Goal: Find specific page/section: Find specific page/section

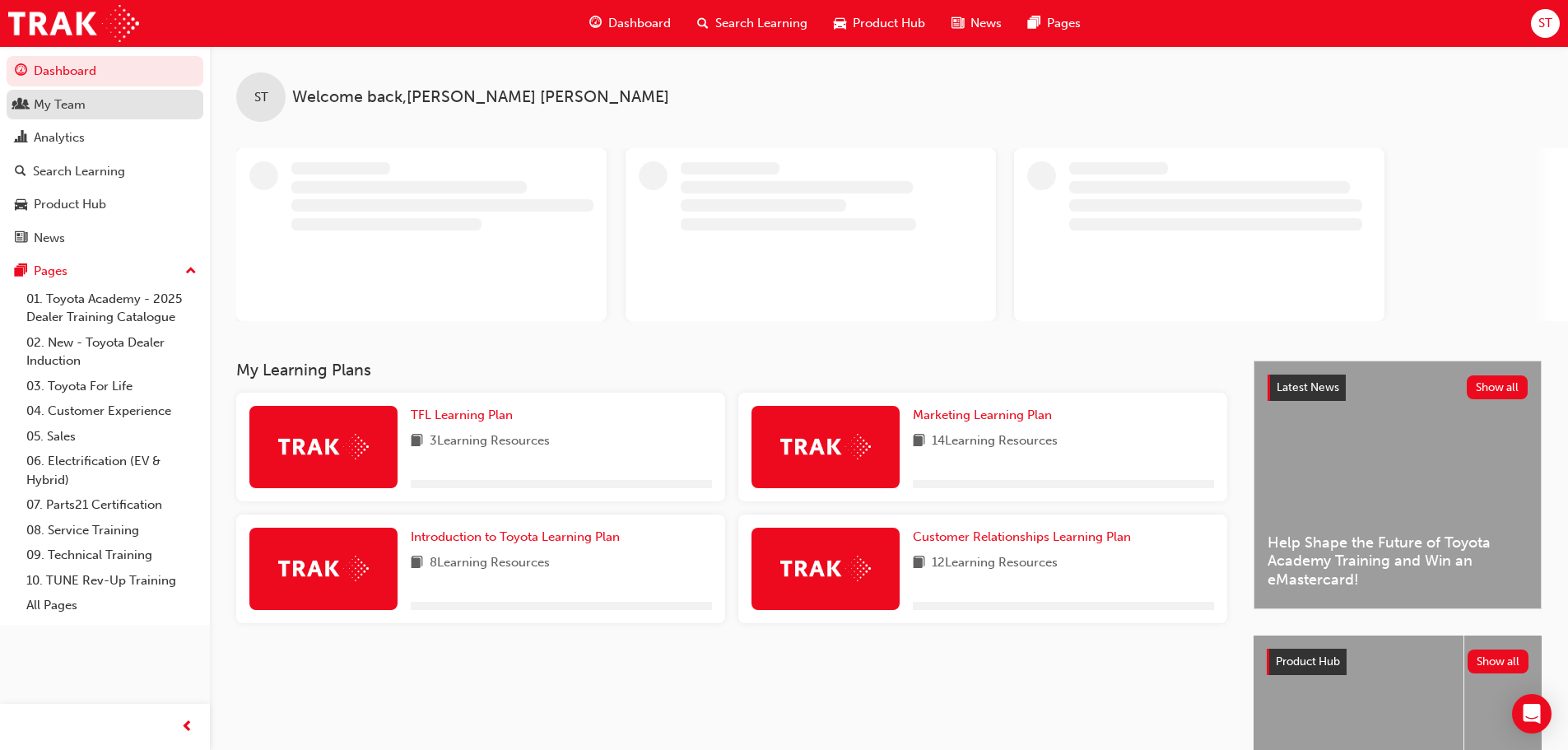
click at [53, 98] on div "My Team" at bounding box center [60, 104] width 52 height 19
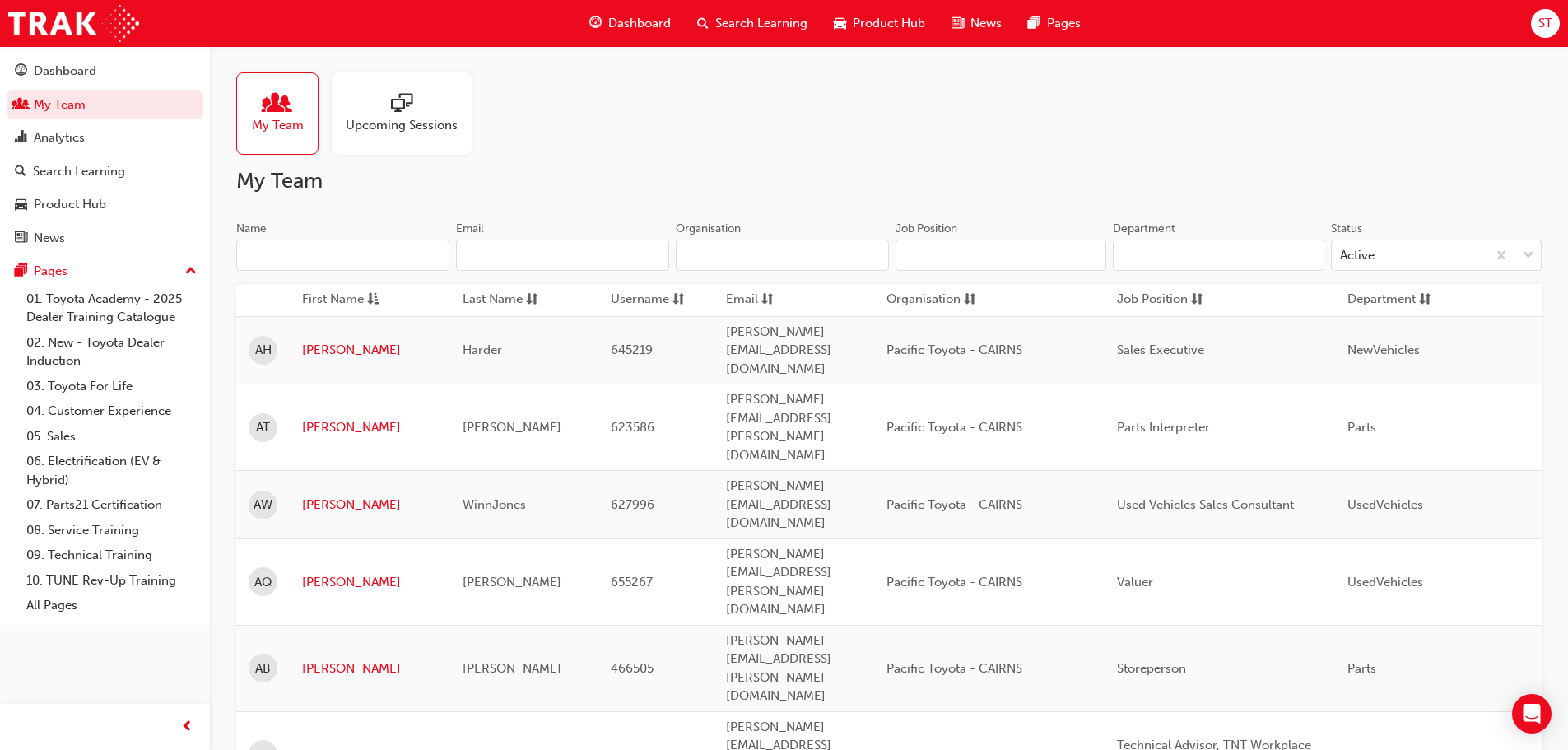
click at [397, 255] on input "Name" at bounding box center [343, 254] width 213 height 31
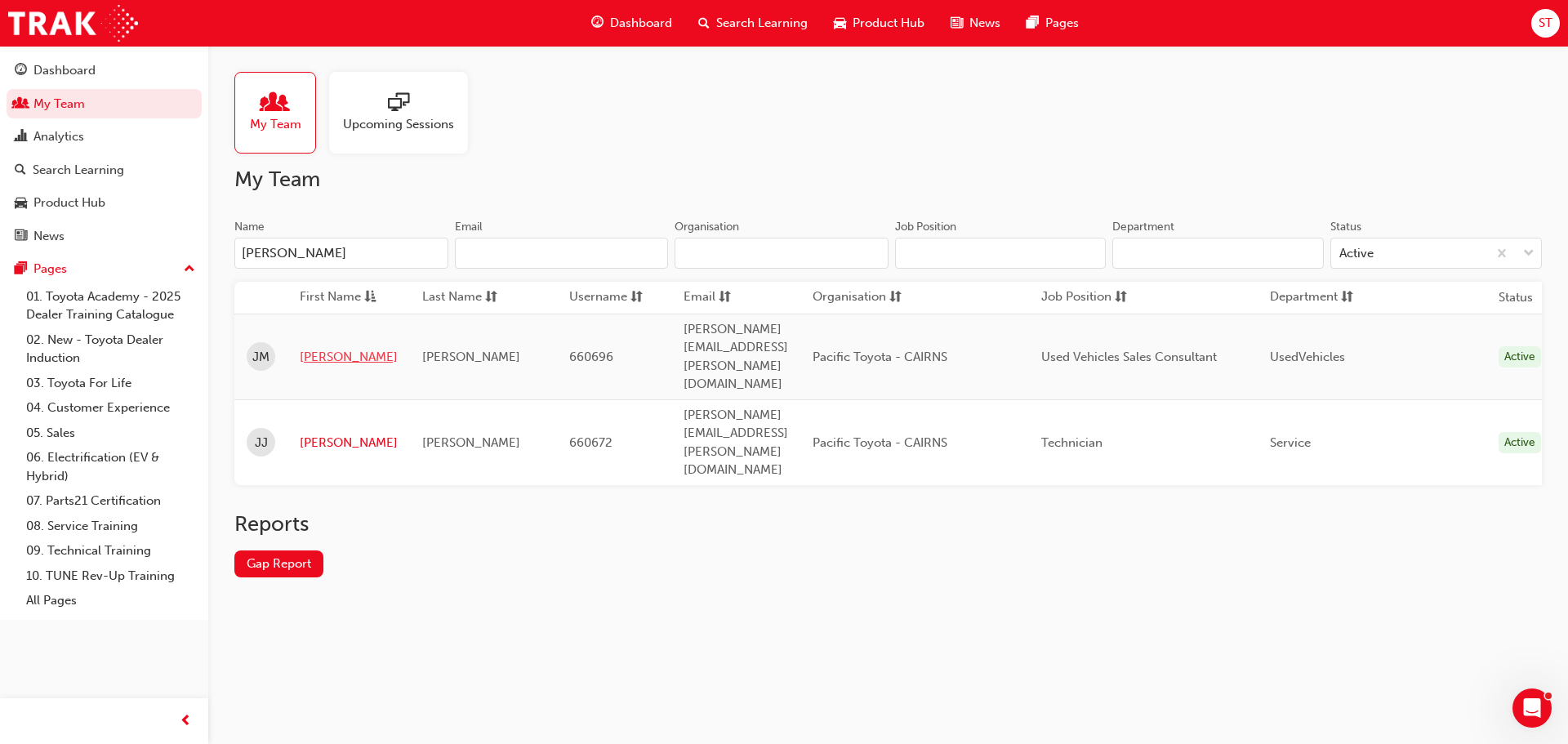
type input "jose"
click at [322, 347] on link "Joseph" at bounding box center [348, 356] width 98 height 19
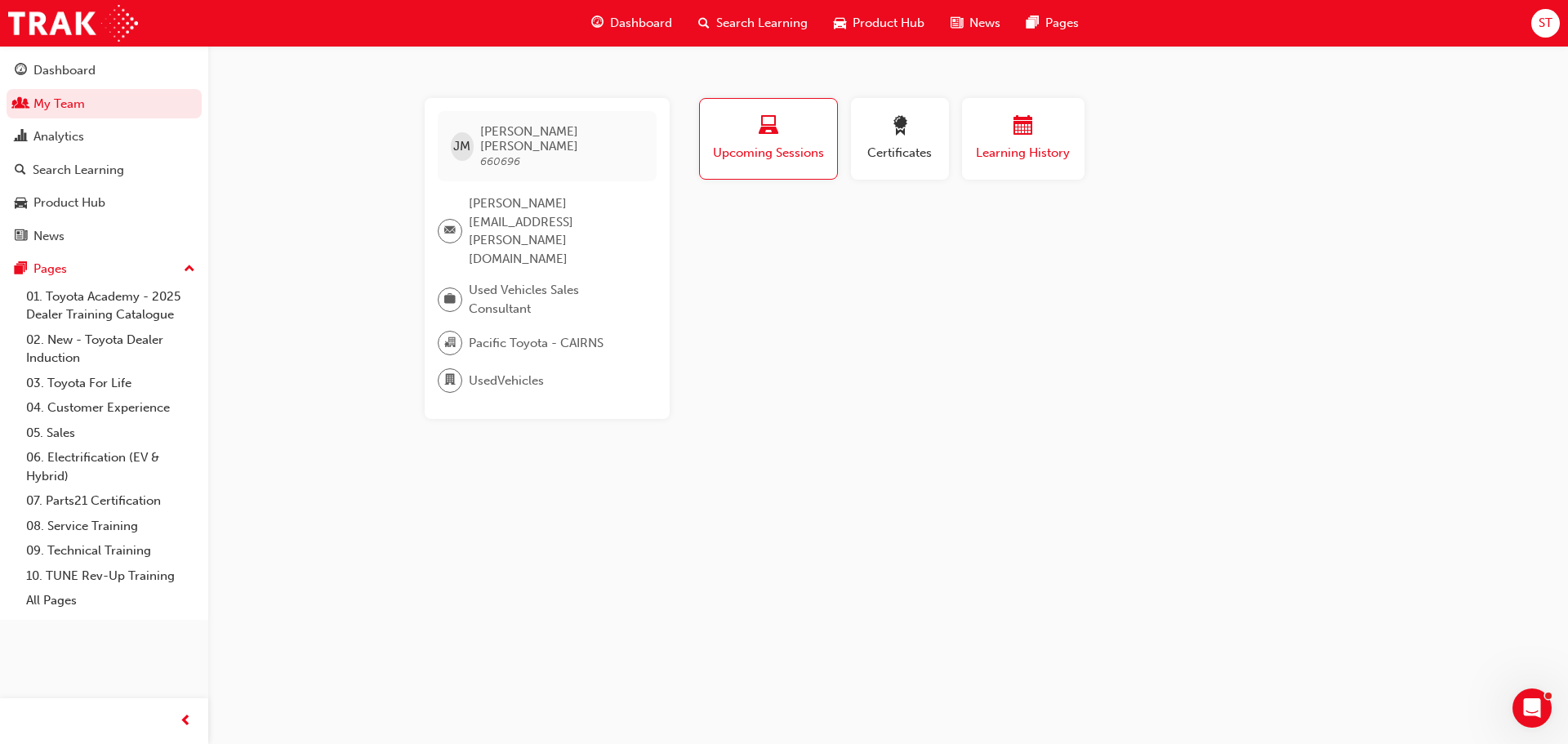
drag, startPoint x: 1055, startPoint y: 149, endPoint x: 1057, endPoint y: 140, distance: 9.2
click at [1057, 145] on span "Learning History" at bounding box center [1023, 153] width 98 height 19
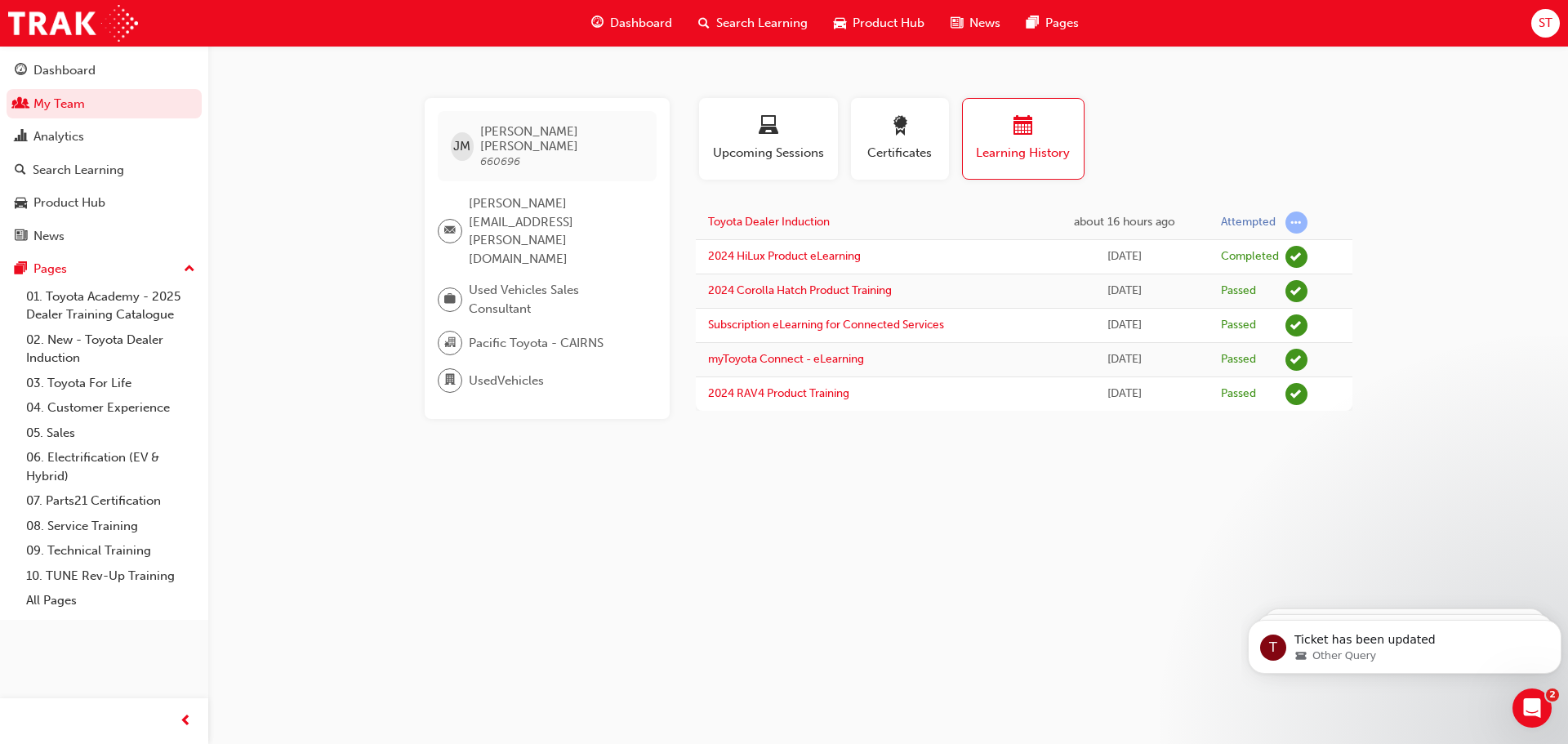
click at [1545, 26] on span "ST" at bounding box center [1546, 23] width 14 height 19
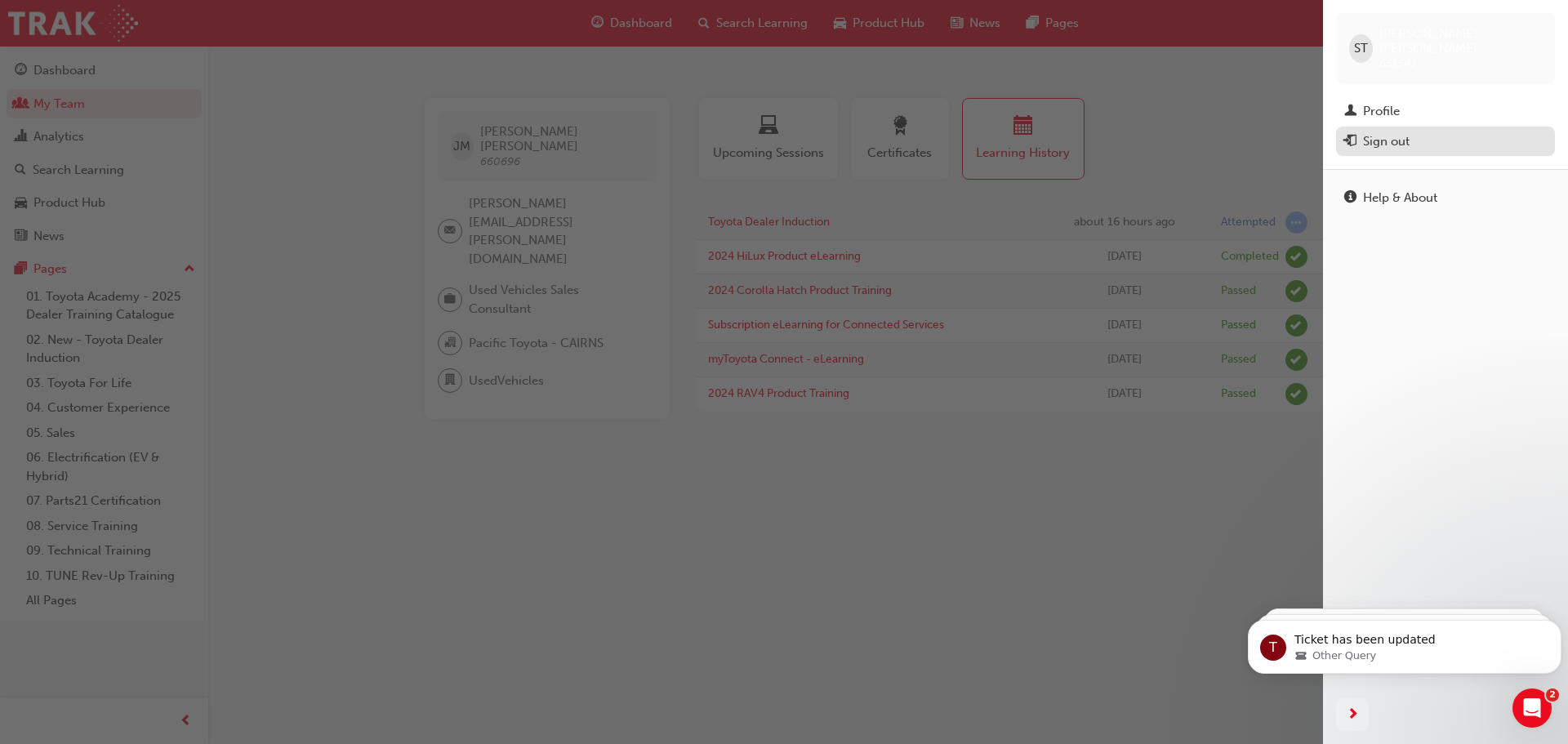
click at [1420, 131] on div "Sign out" at bounding box center [1445, 141] width 203 height 20
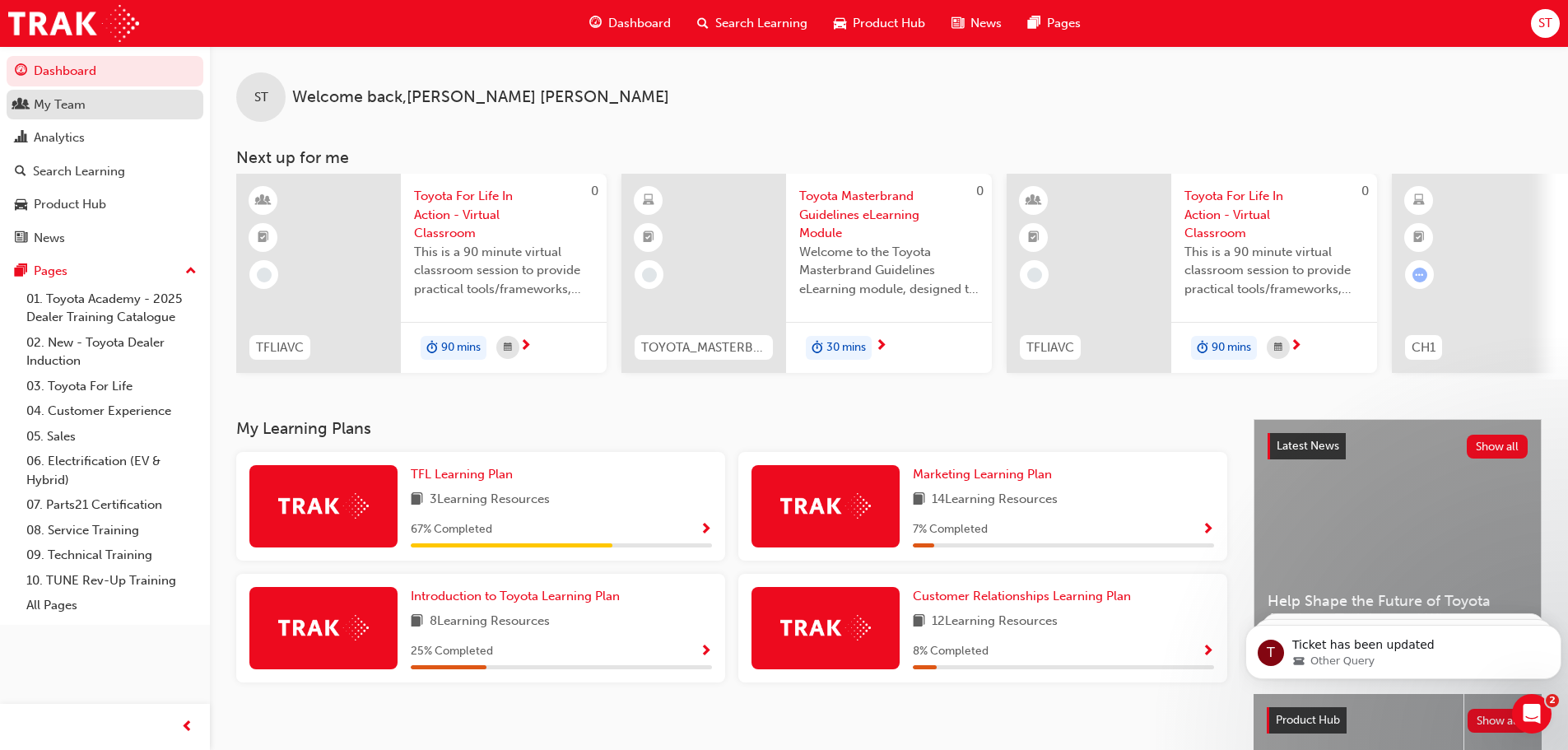
click at [84, 98] on div "My Team" at bounding box center [60, 104] width 52 height 19
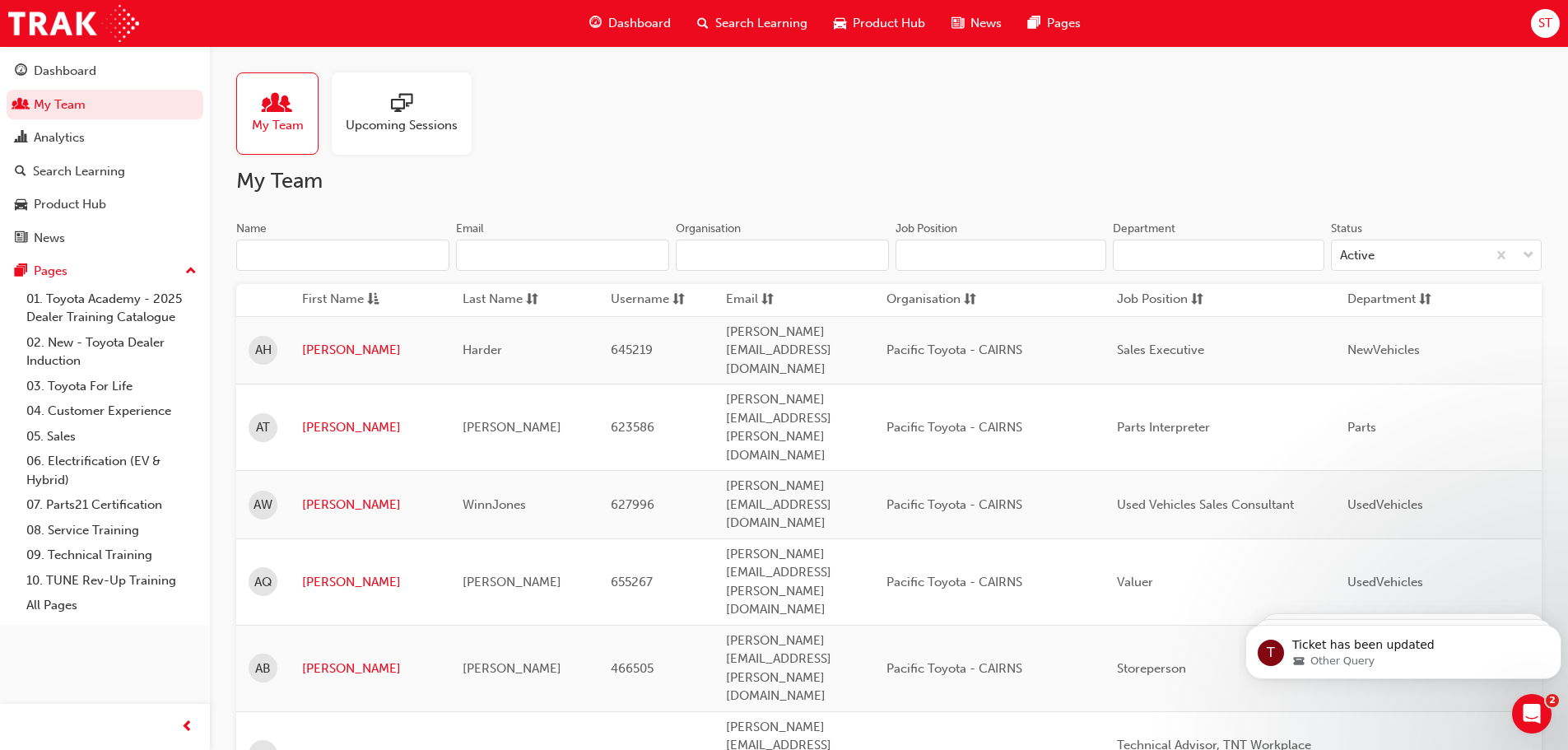
drag, startPoint x: 358, startPoint y: 259, endPoint x: 361, endPoint y: 251, distance: 8.5
click at [358, 256] on input "Name" at bounding box center [343, 254] width 213 height 31
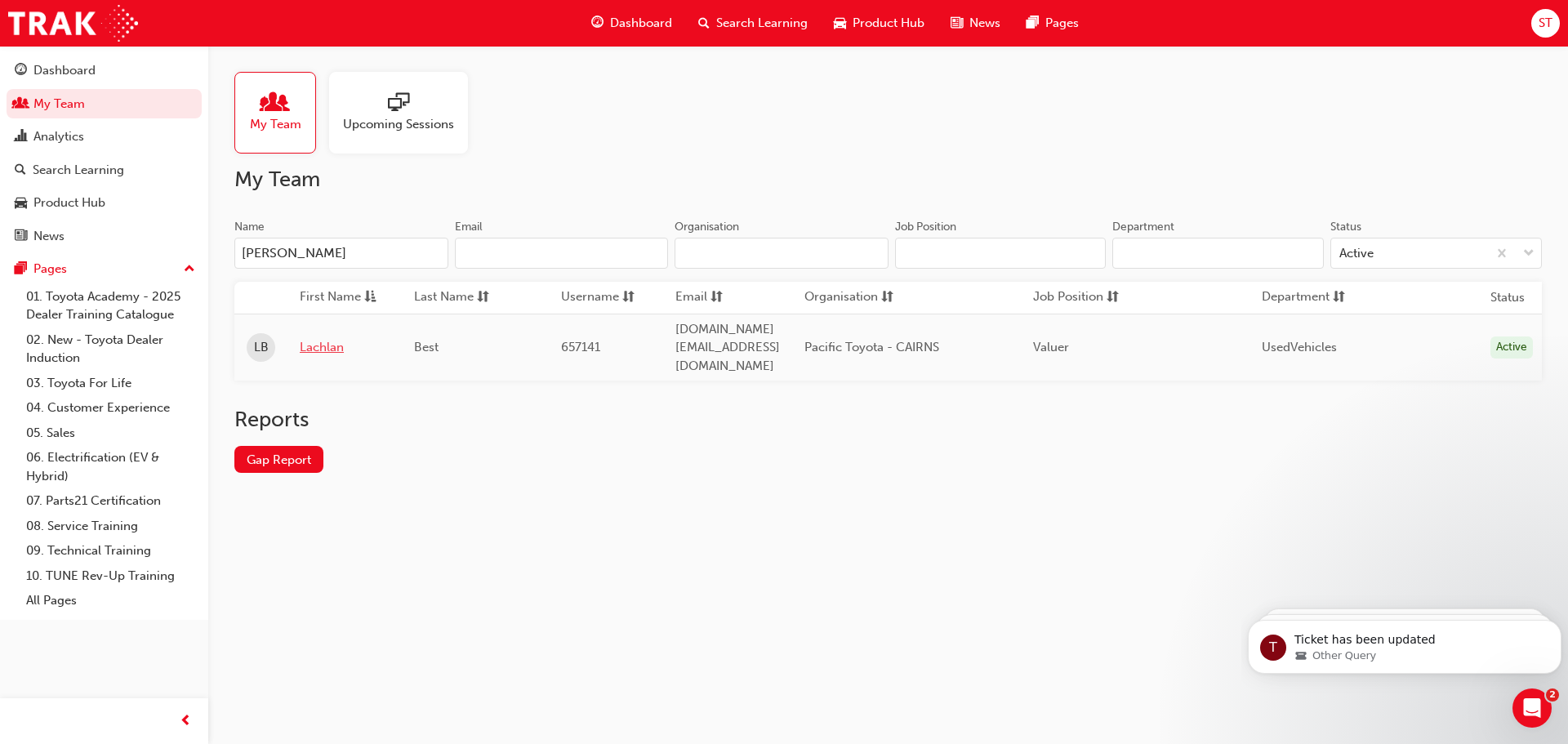
type input "lach"
click at [314, 338] on link "Lachlan" at bounding box center [345, 346] width 90 height 19
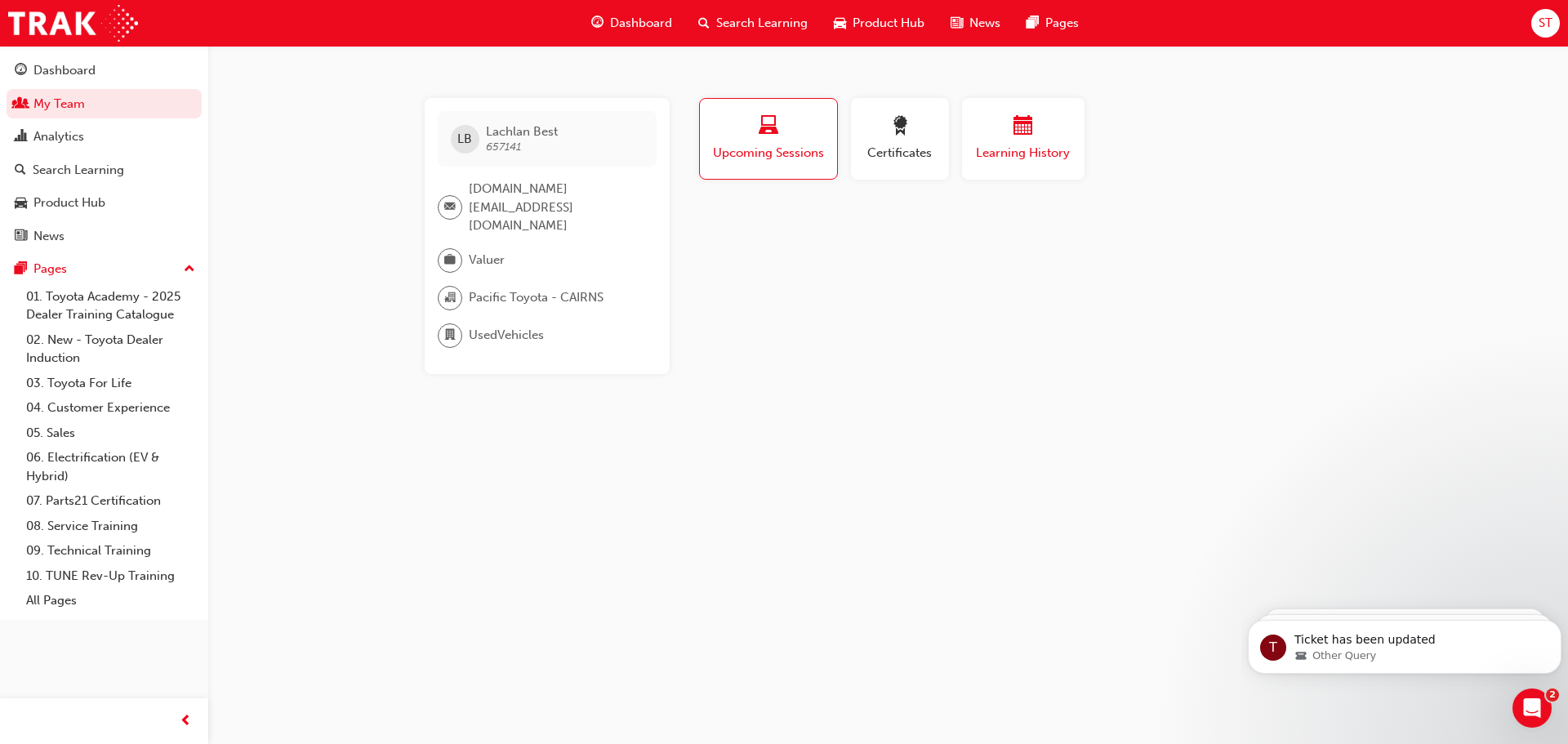
click at [999, 157] on span "Learning History" at bounding box center [1023, 153] width 98 height 19
